Goal: Find specific page/section: Find specific page/section

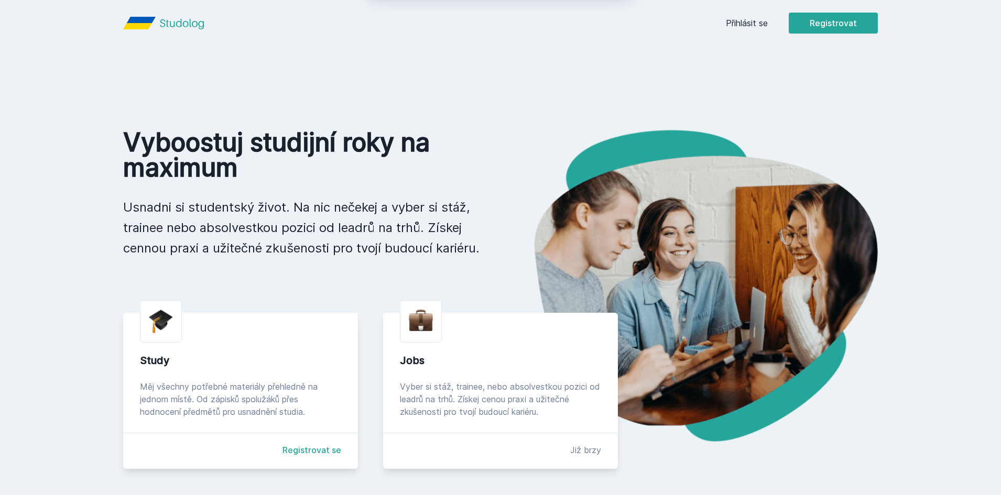
click at [753, 27] on div "[PERSON_NAME] dostávat tipy ohledně studia, nových testů, hodnocení učitelů a p…" at bounding box center [500, 46] width 1001 height 93
click at [507, 69] on button "Ne" at bounding box center [503, 67] width 38 height 26
click at [728, 21] on link "Přihlásit se" at bounding box center [747, 23] width 42 height 13
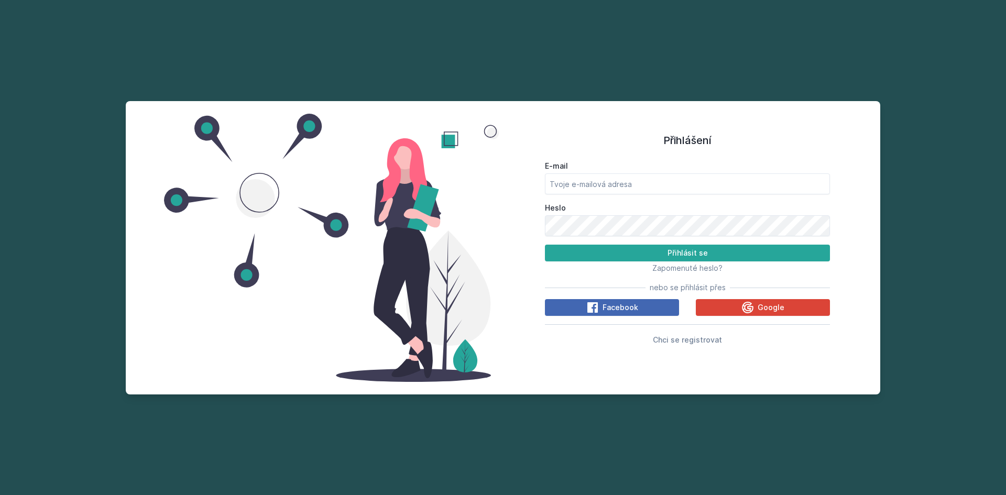
type input "[EMAIL_ADDRESS][DOMAIN_NAME]"
click at [601, 258] on button "Přihlásit se" at bounding box center [687, 253] width 285 height 17
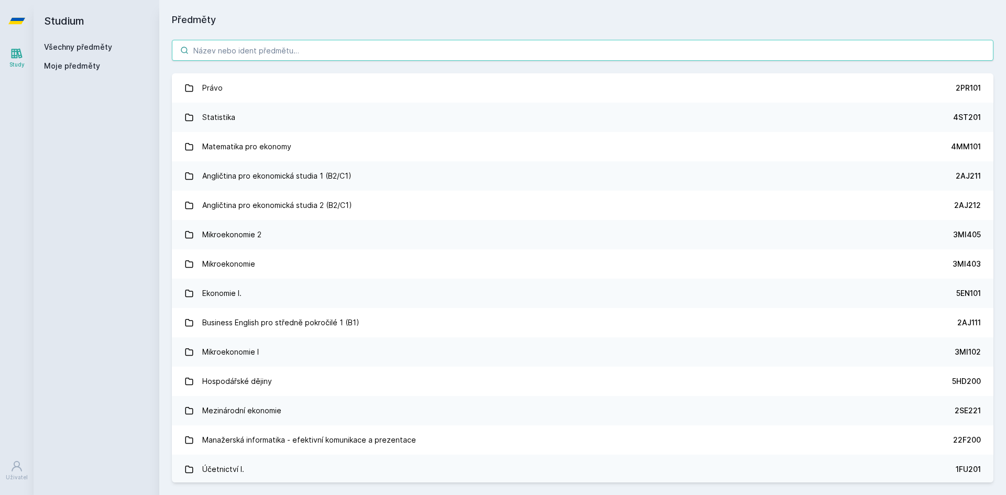
click at [308, 49] on input "search" at bounding box center [582, 50] width 821 height 21
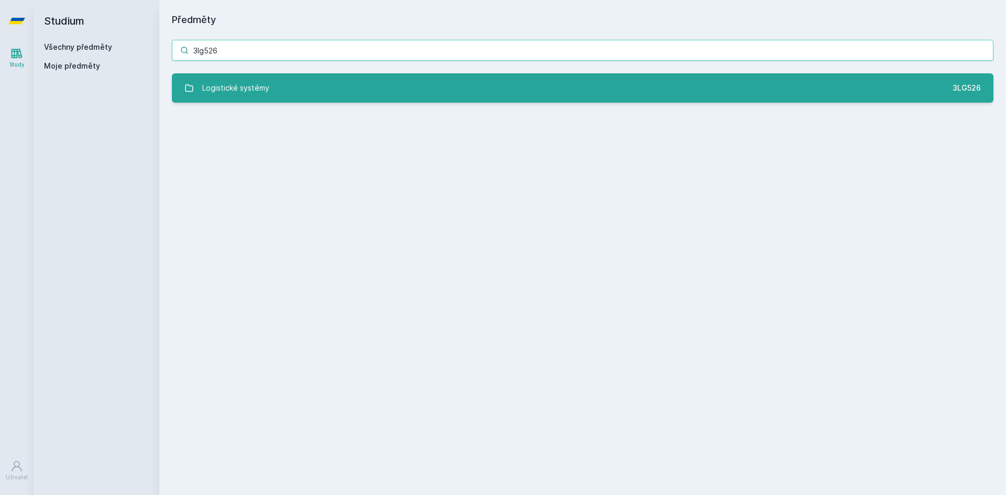
type input "3lg526"
click at [309, 98] on link "Logistické systémy 3LG526" at bounding box center [582, 87] width 821 height 29
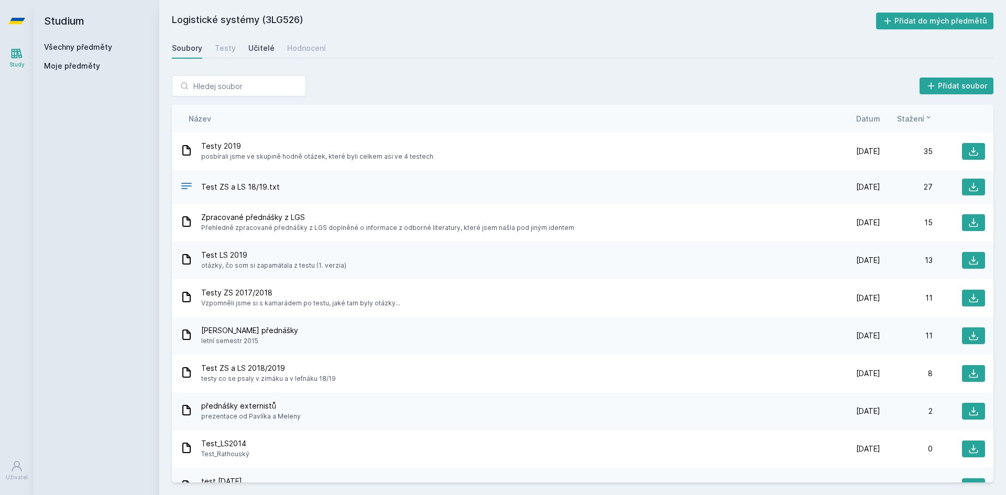
click at [255, 44] on div "Učitelé" at bounding box center [261, 48] width 26 height 10
